Goal: Task Accomplishment & Management: Complete application form

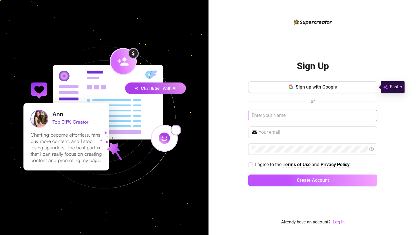
click at [301, 116] on input "text" at bounding box center [312, 116] width 129 height 12
click at [313, 92] on button "Sign up with Google" at bounding box center [312, 87] width 129 height 12
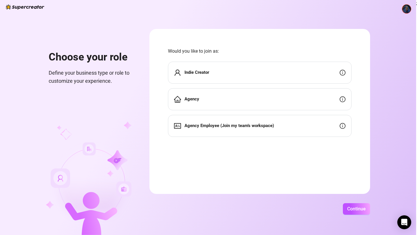
click at [302, 69] on div "Indie Creator" at bounding box center [260, 73] width 184 height 22
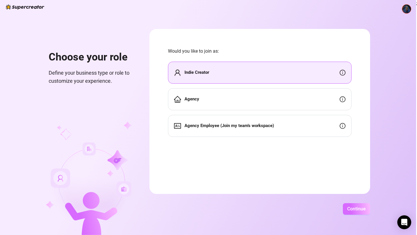
click at [356, 204] on button "Continue" at bounding box center [356, 209] width 27 height 12
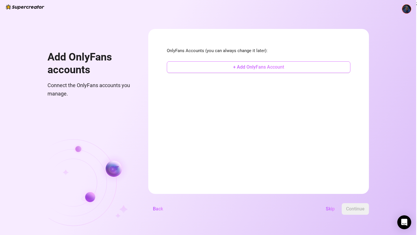
click at [264, 67] on span "+ Add OnlyFans Account" at bounding box center [258, 67] width 51 height 6
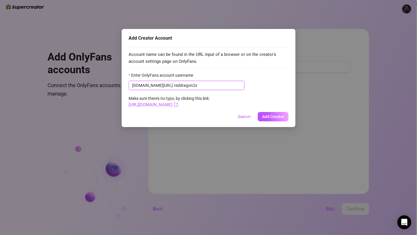
click at [174, 85] on input "reddragon2x" at bounding box center [207, 85] width 67 height 6
type input "thereddragon2x"
click at [277, 114] on button "Add Creator" at bounding box center [273, 116] width 31 height 9
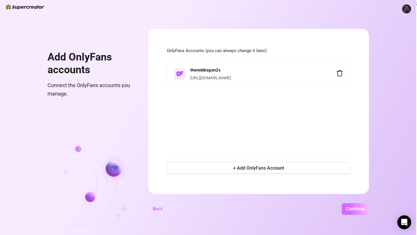
click at [362, 210] on span "Continue" at bounding box center [355, 209] width 19 height 6
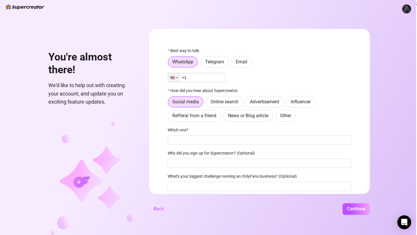
click at [207, 81] on input "+1" at bounding box center [197, 77] width 58 height 9
click at [241, 66] on label "Email" at bounding box center [241, 62] width 21 height 12
click at [233, 63] on input "Email" at bounding box center [233, 63] width 0 height 0
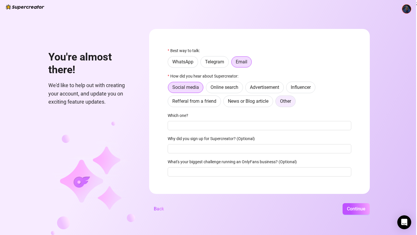
click at [284, 97] on label "Other" at bounding box center [285, 102] width 20 height 12
click at [277, 103] on input "Other" at bounding box center [277, 103] width 0 height 0
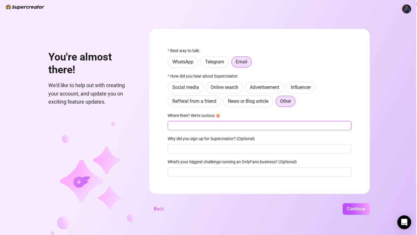
click at [252, 127] on input "Where then? We're curious 🍿" at bounding box center [260, 125] width 184 height 9
type input "chat gpt"
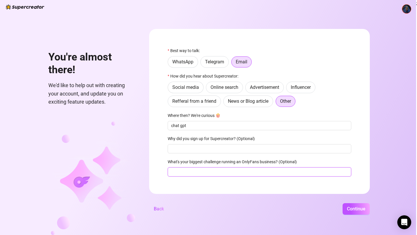
click at [255, 171] on input "What's your biggest challenge running an OnlyFans business? (Optional)" at bounding box center [260, 171] width 184 height 9
type input "keeping up with sales, i have a lot of followers but i feel like i havent hit f…"
click at [360, 211] on span "Continue" at bounding box center [356, 209] width 19 height 6
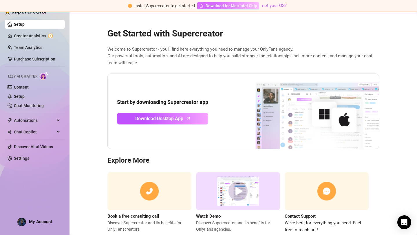
click at [247, 8] on span "Download for Mac Intel Chip" at bounding box center [232, 6] width 52 height 6
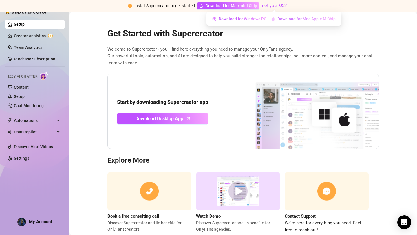
click at [288, 16] on span "Download for Mac Apple M Chip" at bounding box center [306, 19] width 58 height 6
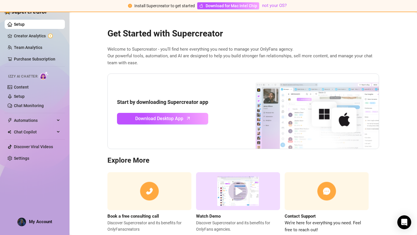
click at [246, 184] on img at bounding box center [238, 191] width 84 height 38
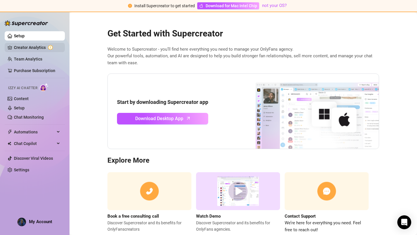
click at [46, 50] on link "Creator Analytics" at bounding box center [37, 47] width 46 height 9
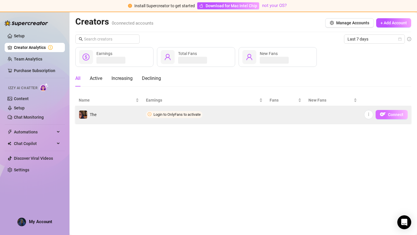
click at [396, 112] on button "Connect" at bounding box center [392, 114] width 32 height 9
click at [390, 115] on span "Connect" at bounding box center [395, 114] width 15 height 5
click at [398, 112] on button "Connect" at bounding box center [392, 114] width 32 height 9
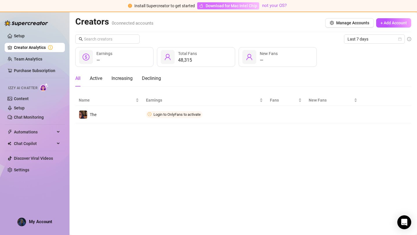
click at [206, 7] on span "Download for Mac Intel Chip" at bounding box center [232, 6] width 52 height 6
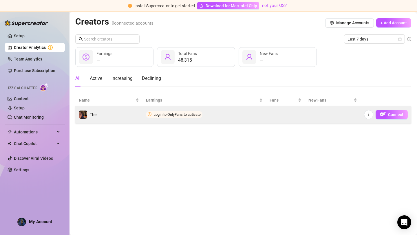
click at [184, 118] on td "Login to OnlyFans to activate" at bounding box center [204, 114] width 124 height 17
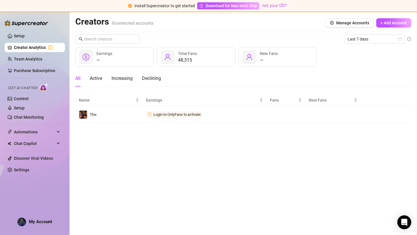
click at [48, 87] on img at bounding box center [44, 87] width 9 height 8
click at [34, 84] on div "Izzy AI Chatter" at bounding box center [34, 87] width 52 height 8
click at [44, 88] on img at bounding box center [44, 87] width 9 height 8
click at [29, 98] on link "Content" at bounding box center [21, 98] width 15 height 5
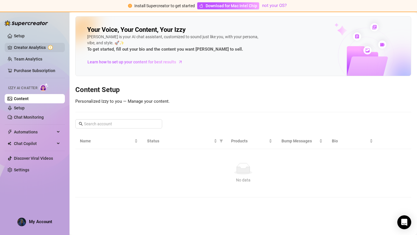
click at [42, 46] on link "Creator Analytics" at bounding box center [37, 47] width 46 height 9
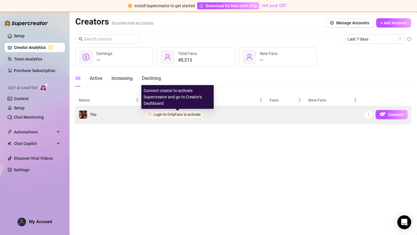
click at [169, 115] on span "Login to OnlyFans to activate" at bounding box center [176, 114] width 47 height 4
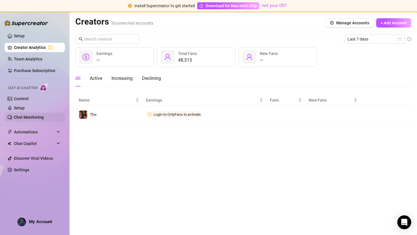
click at [44, 119] on link "Chat Monitoring" at bounding box center [29, 117] width 30 height 5
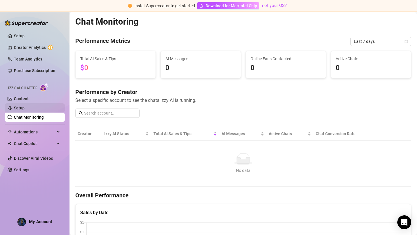
click at [25, 110] on link "Setup" at bounding box center [19, 108] width 11 height 5
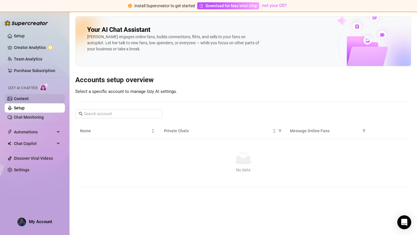
click at [29, 99] on link "Content" at bounding box center [21, 98] width 15 height 5
